Goal: Navigation & Orientation: Find specific page/section

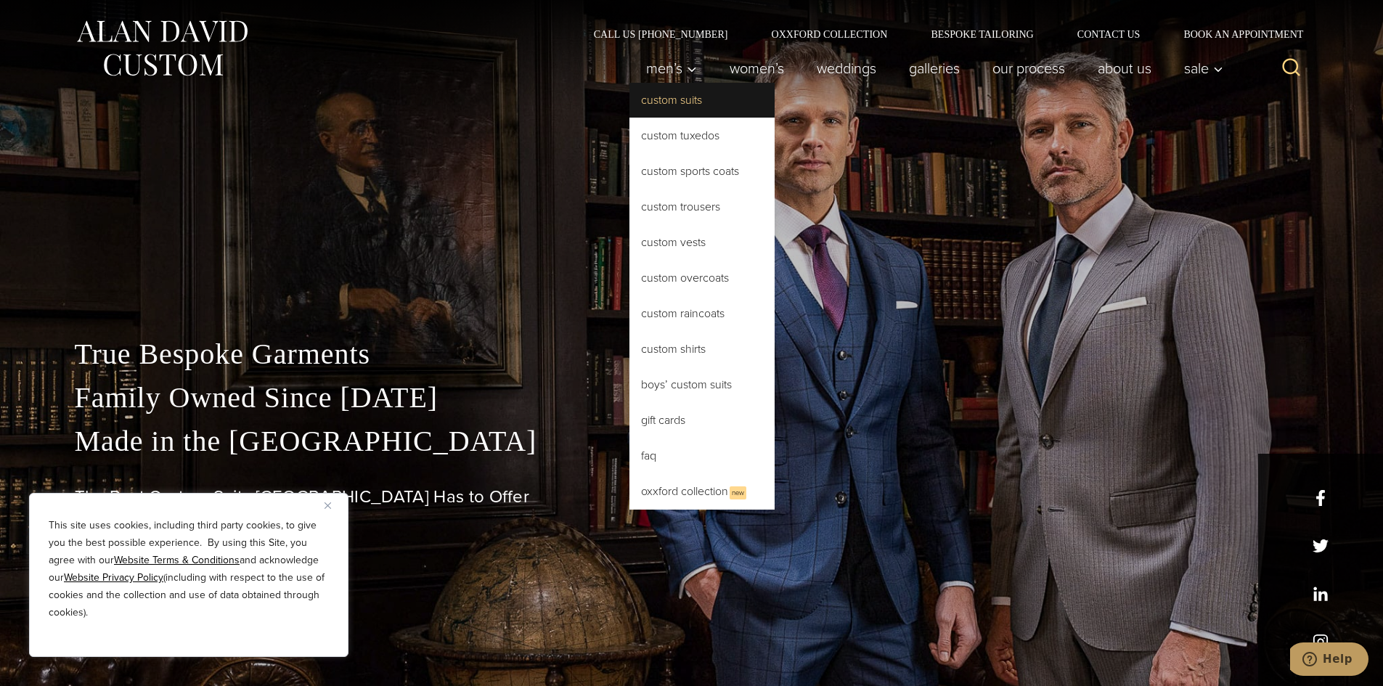
click at [650, 98] on link "Custom Suits" at bounding box center [701, 100] width 145 height 35
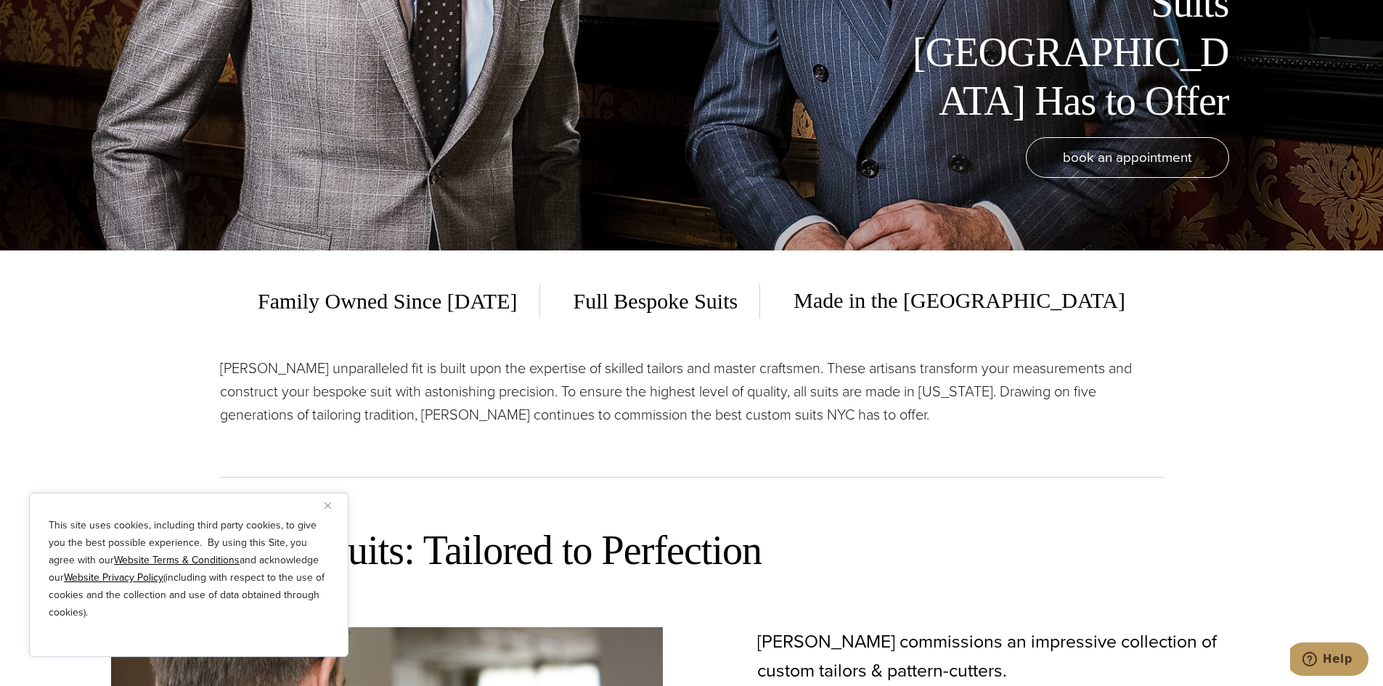
scroll to position [508, 0]
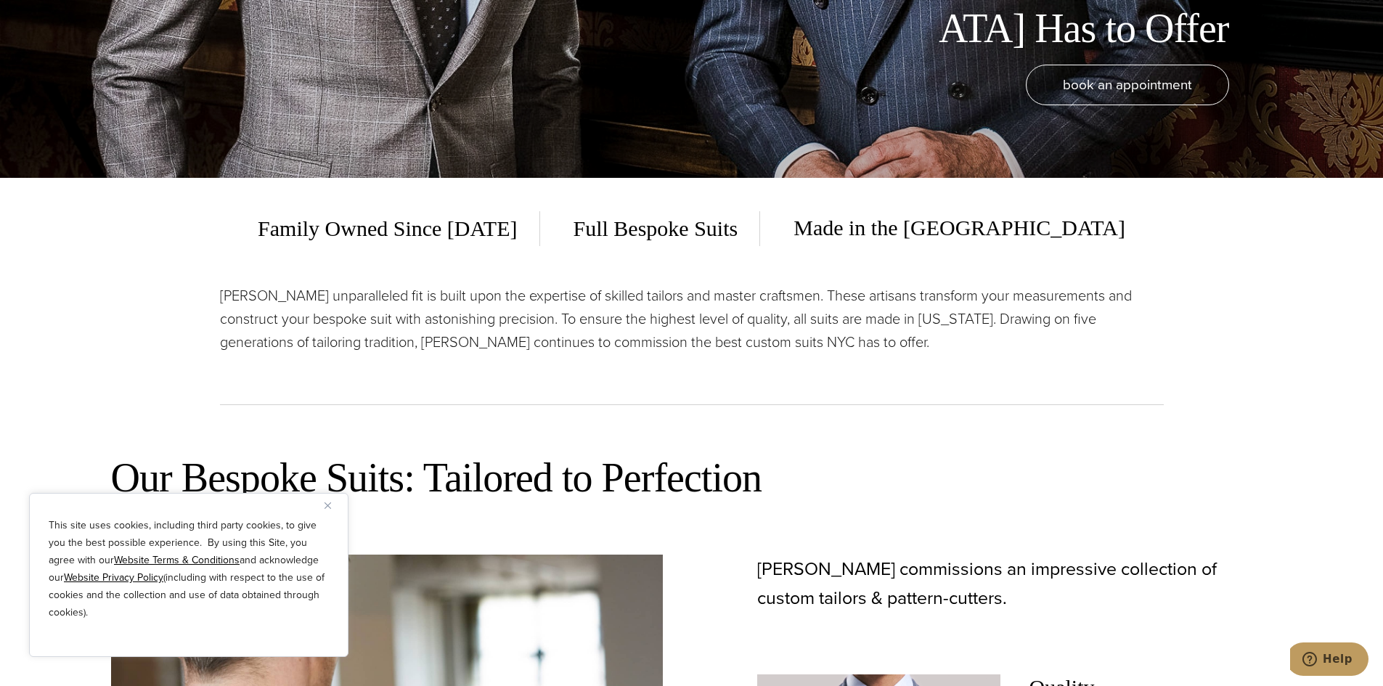
click at [335, 505] on button "Close" at bounding box center [332, 505] width 17 height 17
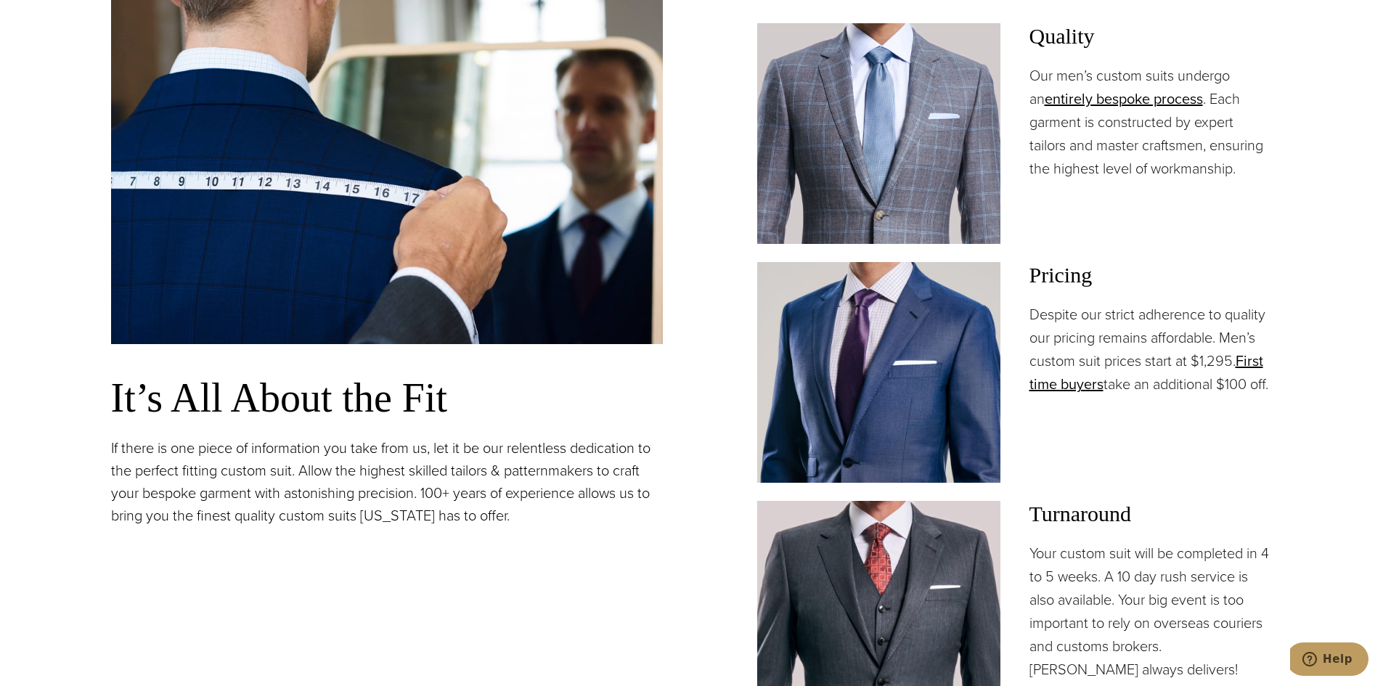
scroll to position [1161, 0]
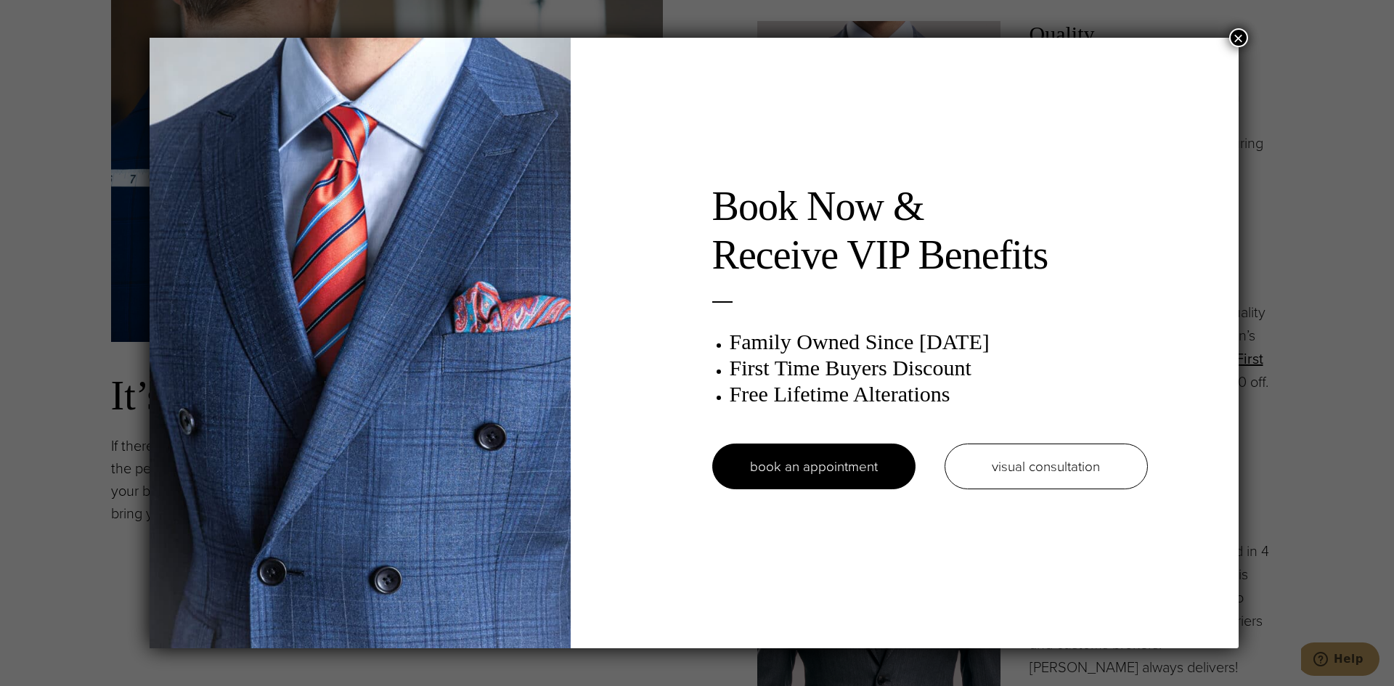
drag, startPoint x: 1228, startPoint y: 47, endPoint x: 1233, endPoint y: 39, distance: 9.5
click at [1233, 39] on div "Book Now & Receive VIP Benefits Family Owned Since 1913 First Time Buyers Disco…" at bounding box center [694, 343] width 1089 height 610
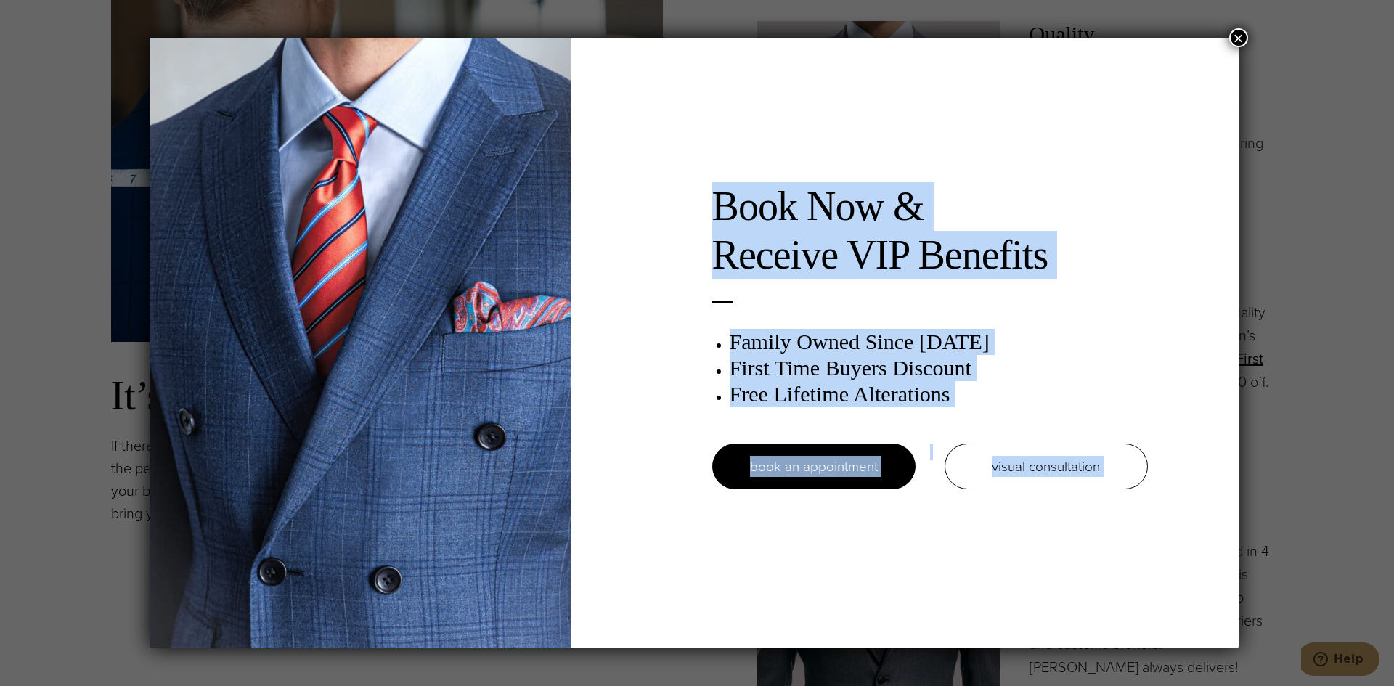
click at [1234, 32] on button "×" at bounding box center [1238, 37] width 19 height 19
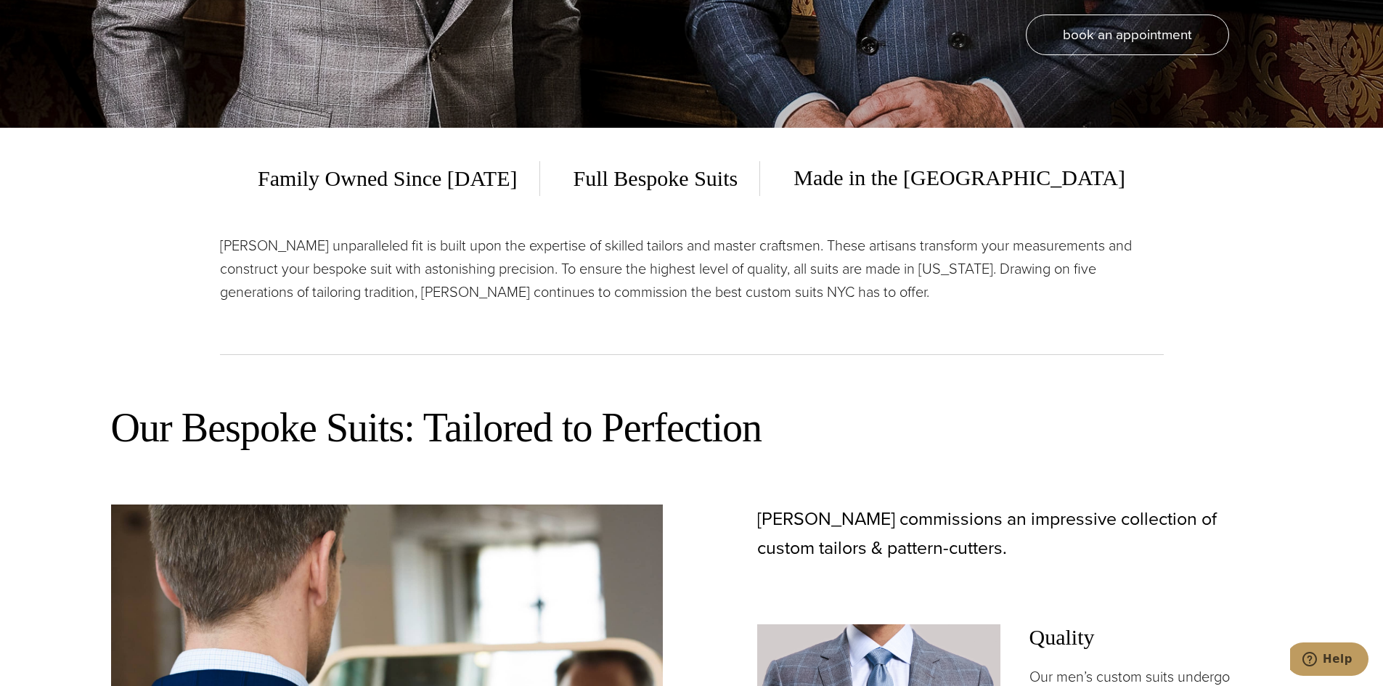
scroll to position [0, 0]
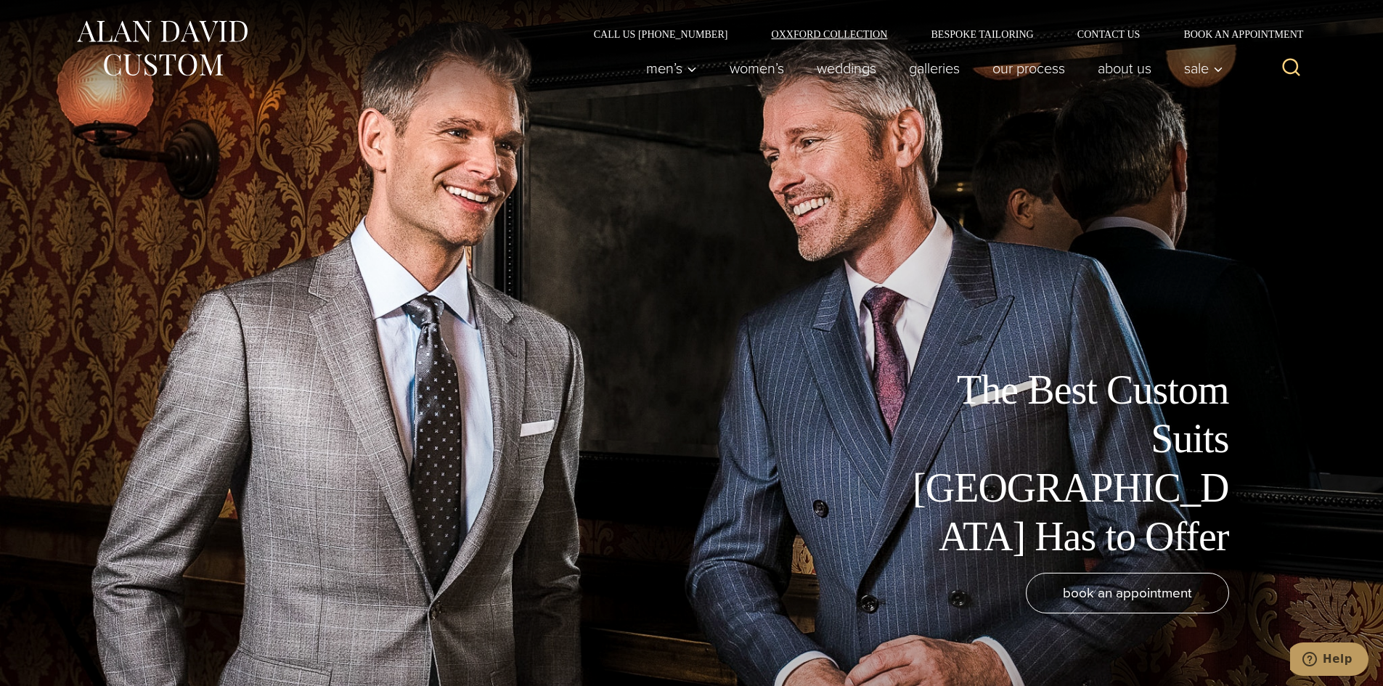
click at [828, 30] on link "Oxxford Collection" at bounding box center [829, 34] width 160 height 10
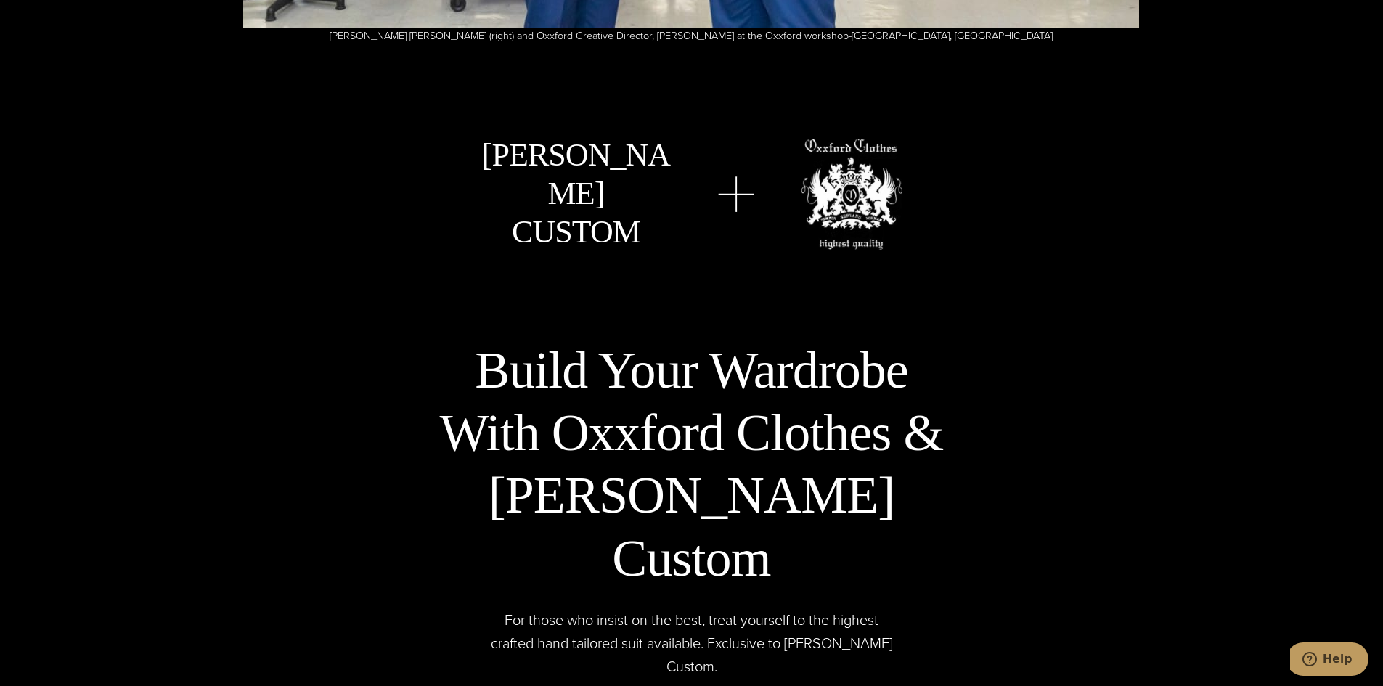
scroll to position [4501, 0]
